Goal: Check status: Check status

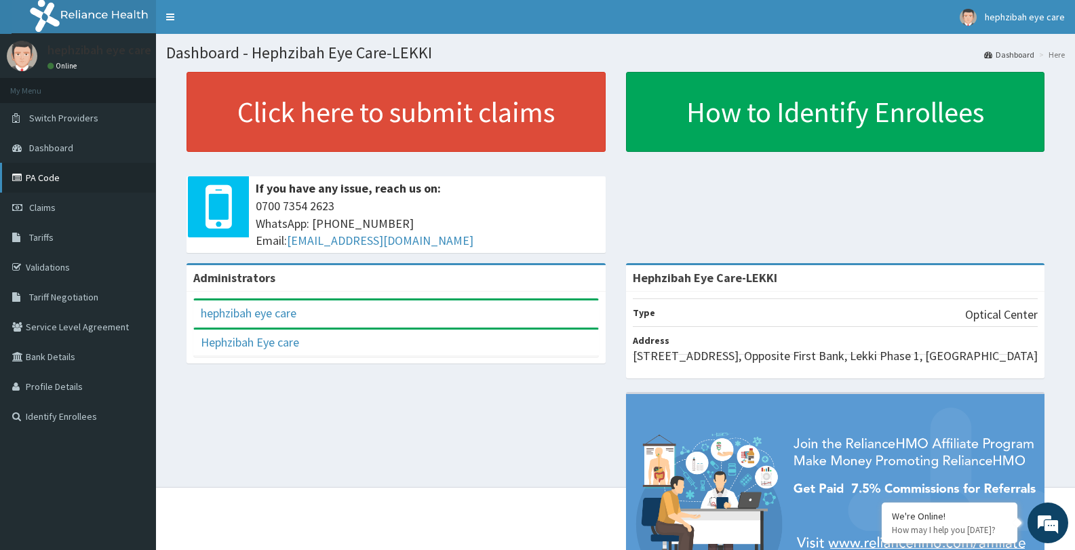
click at [43, 176] on link "PA Code" at bounding box center [78, 178] width 156 height 30
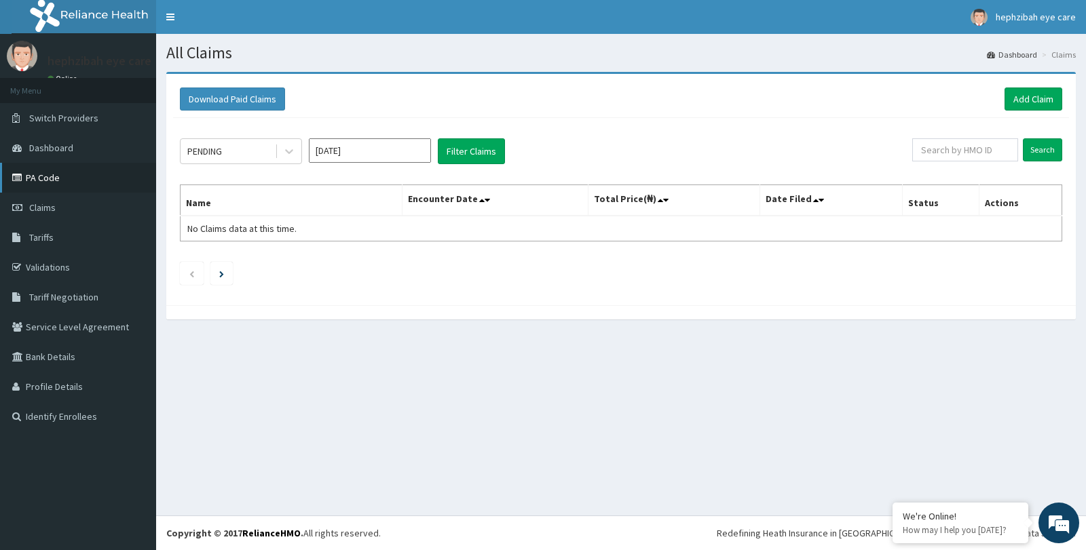
click at [42, 176] on link "PA Code" at bounding box center [78, 178] width 156 height 30
click at [985, 147] on input "text" at bounding box center [965, 149] width 107 height 23
type input "ret/249081/a"
click at [1033, 146] on input "Search" at bounding box center [1041, 149] width 39 height 23
click at [451, 151] on button "Filter Claims" at bounding box center [471, 151] width 67 height 26
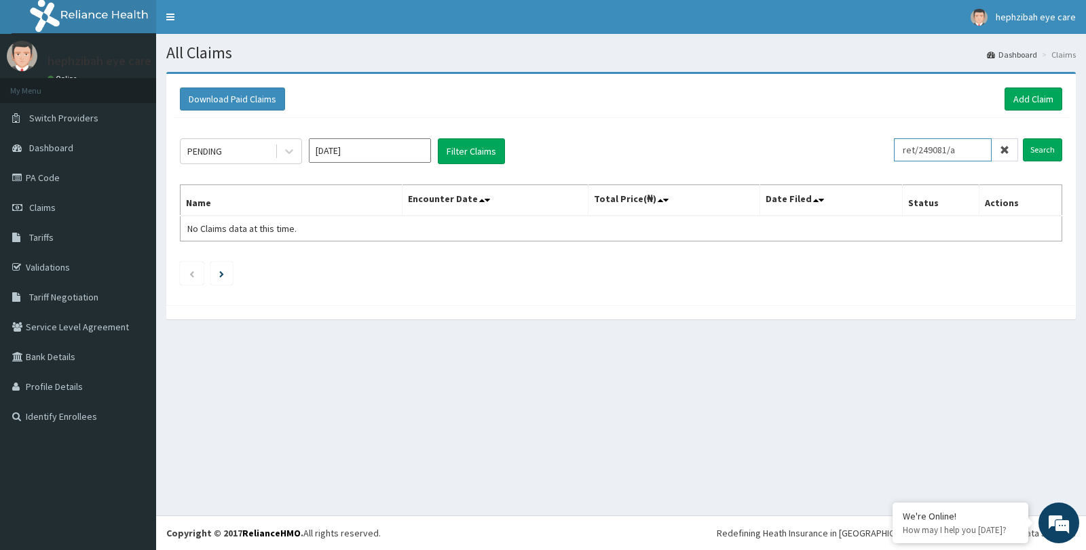
click at [924, 147] on input "ret/249081/a" at bounding box center [943, 149] width 98 height 23
click at [81, 183] on link "PA Code" at bounding box center [78, 178] width 156 height 30
click at [972, 150] on input "text" at bounding box center [965, 149] width 107 height 23
paste input "RET/24908/A"
type input "RET/24908/A"
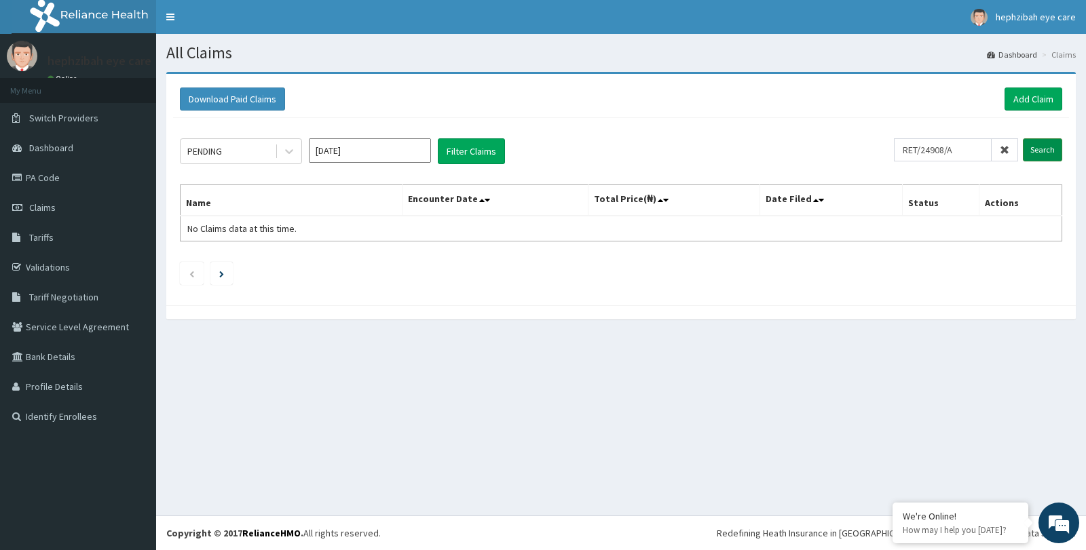
click at [1045, 139] on input "Search" at bounding box center [1041, 149] width 39 height 23
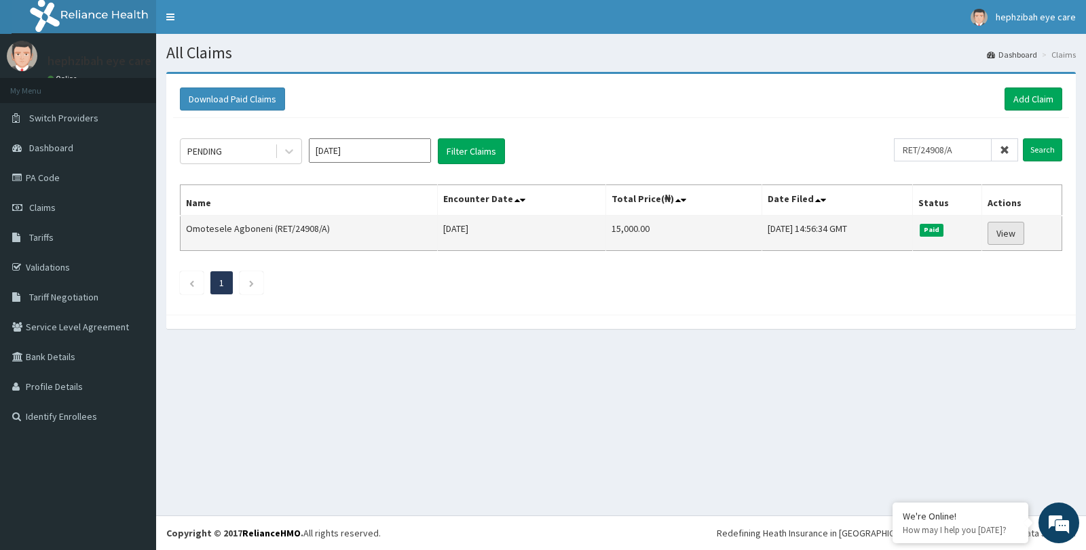
click at [999, 236] on link "View" at bounding box center [1005, 233] width 37 height 23
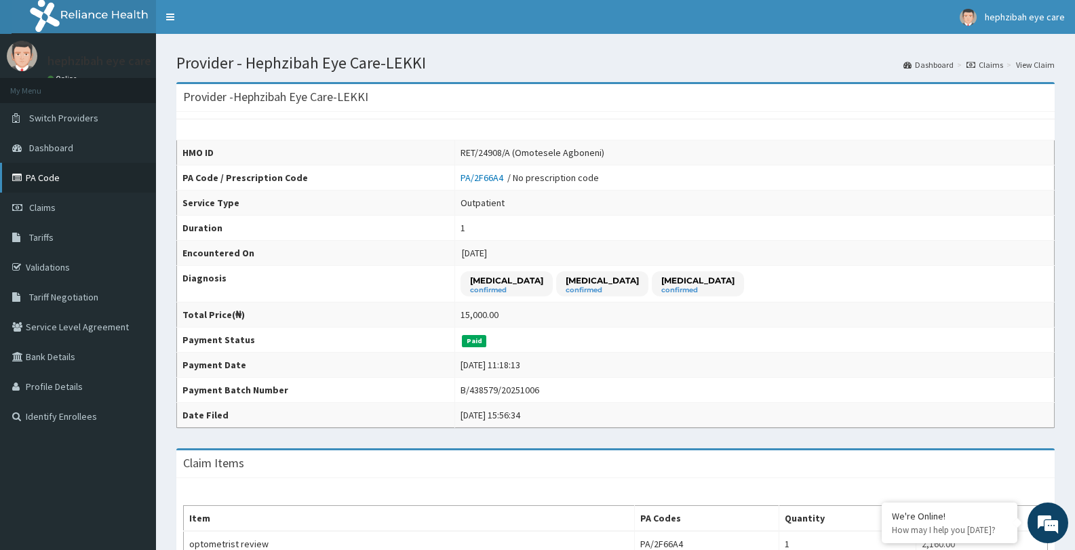
click at [57, 177] on link "PA Code" at bounding box center [78, 178] width 156 height 30
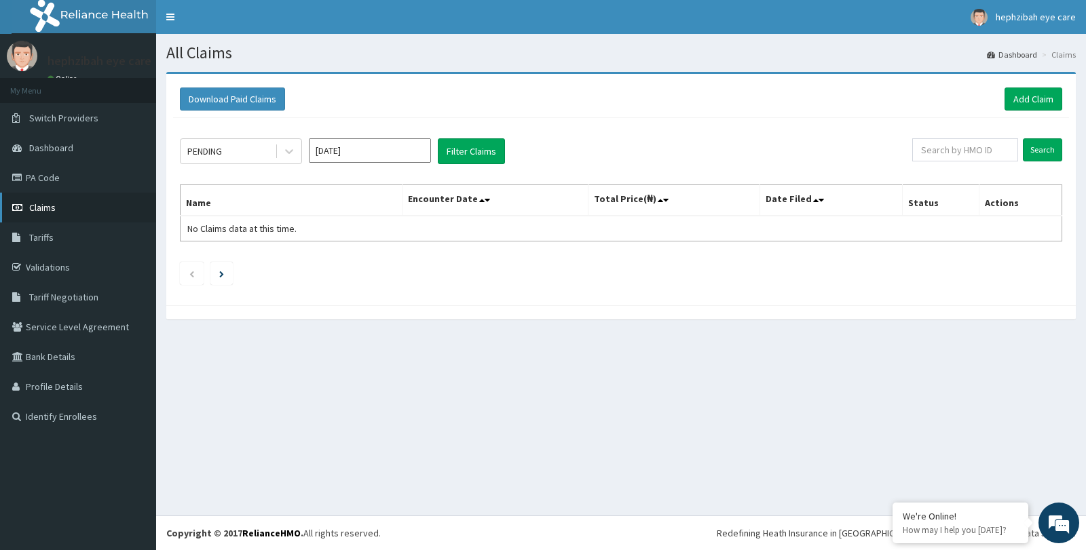
click at [42, 211] on span "Claims" at bounding box center [42, 208] width 26 height 12
click at [979, 151] on input "text" at bounding box center [965, 149] width 107 height 23
paste input "PA/8C3637"
type input "PA/8C3637"
drag, startPoint x: 958, startPoint y: 150, endPoint x: 856, endPoint y: 170, distance: 104.5
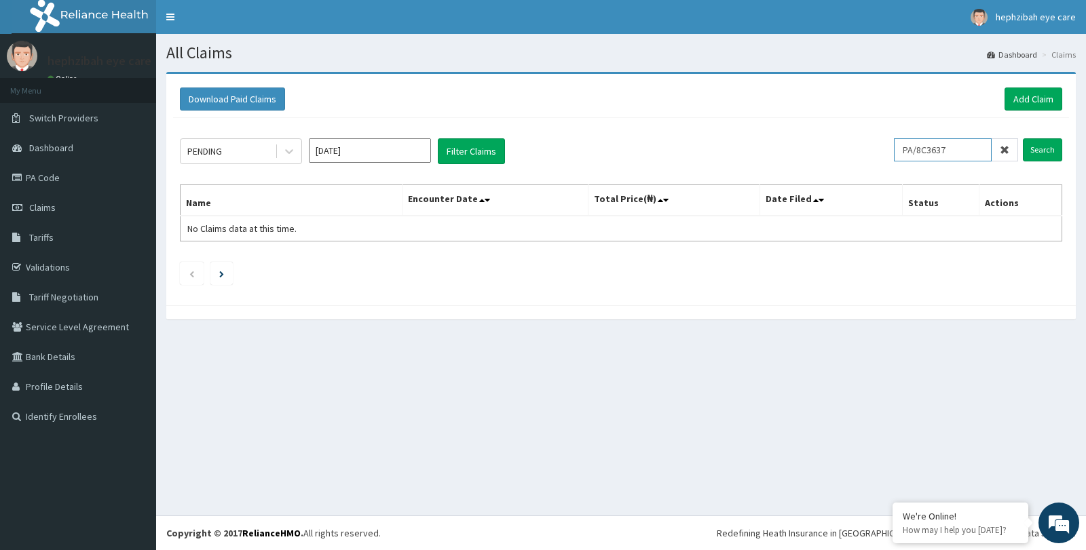
click at [856, 170] on div "PENDING [DATE] Filter Claims PA/8C3637 Search Name Encounter Date Total Price(₦…" at bounding box center [621, 208] width 896 height 180
click at [35, 210] on span "Claims" at bounding box center [42, 208] width 26 height 12
click at [50, 181] on link "PA Code" at bounding box center [78, 178] width 156 height 30
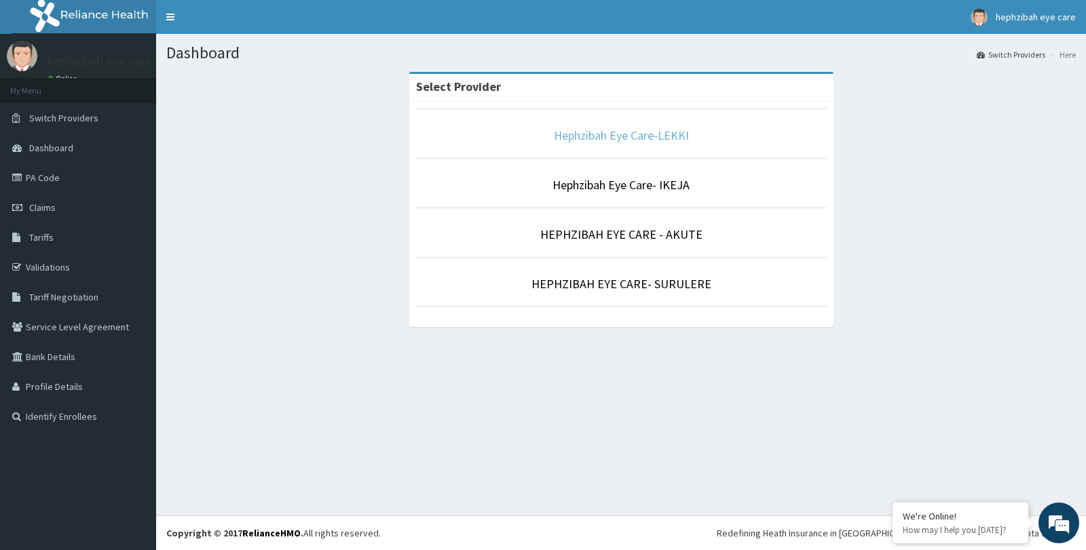
click at [555, 132] on link "Hephzibah Eye Care-LEKKI" at bounding box center [621, 136] width 135 height 16
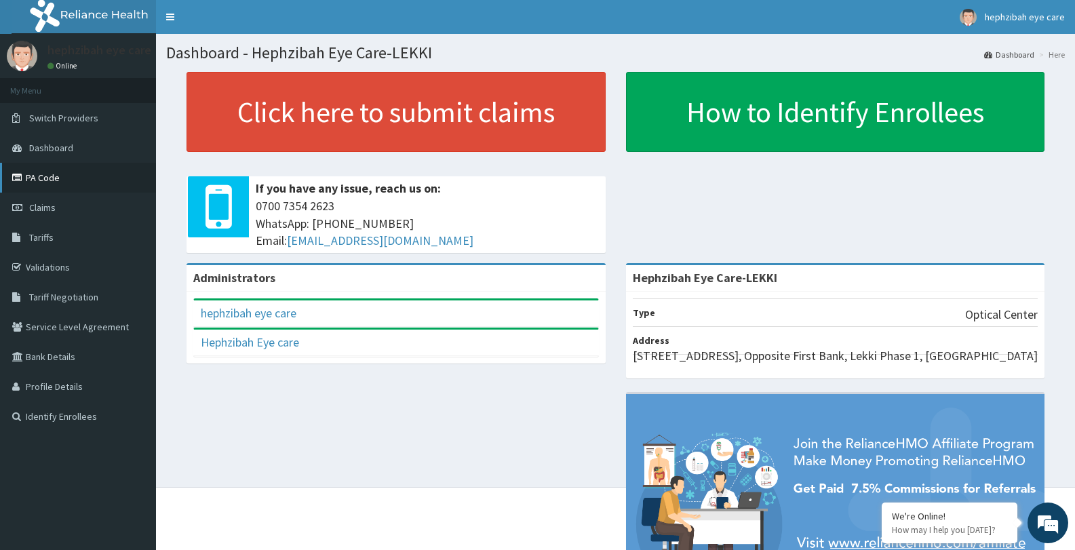
click at [45, 183] on link "PA Code" at bounding box center [78, 178] width 156 height 30
